Goal: Information Seeking & Learning: Check status

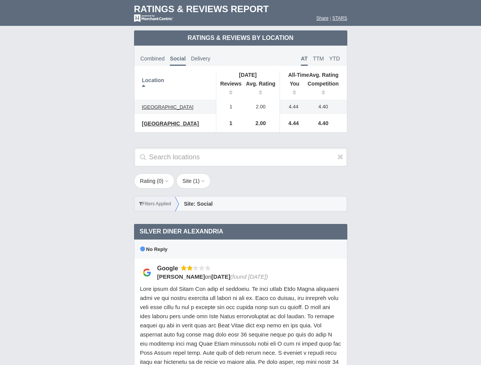
scroll to position [369, 0]
click at [240, 183] on div "Rating ( 0 ) 1 2 3 4 5 Site ( 1 ) Group Social Site Google 1" at bounding box center [240, 197] width 228 height 46
click at [175, 86] on th "Location" at bounding box center [175, 86] width 82 height 28
click at [229, 89] on th "Reviews" at bounding box center [229, 88] width 26 height 21
click at [261, 89] on th "Avg. Rating" at bounding box center [261, 88] width 38 height 21
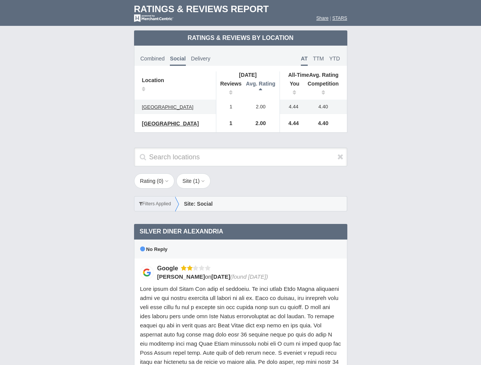
click at [292, 89] on th "You" at bounding box center [292, 88] width 24 height 21
click at [325, 89] on th "Competition" at bounding box center [324, 88] width 43 height 21
click at [241, 253] on div "No Reply" at bounding box center [240, 249] width 213 height 19
click at [340, 157] on icon at bounding box center [340, 157] width 6 height 8
click at [155, 181] on button "Rating ( 0 )" at bounding box center [154, 181] width 41 height 15
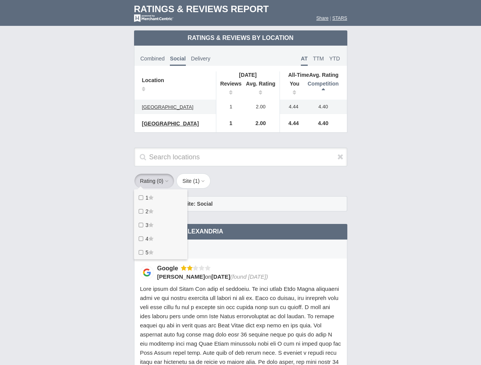
click at [196, 181] on button "Site ( 1 )" at bounding box center [193, 181] width 34 height 15
